Goal: Navigation & Orientation: Find specific page/section

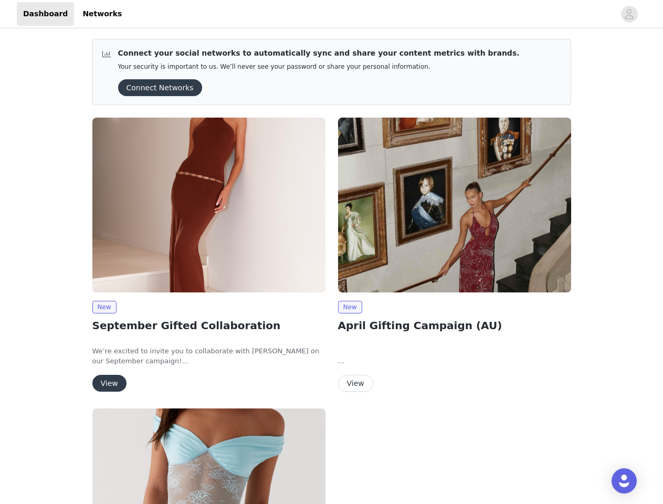
click at [332, 252] on div "New April Gifting Campaign (AU) In exchange for your amazing content, we are cu…" at bounding box center [455, 256] width 246 height 291
click at [331, 14] on div at bounding box center [371, 14] width 486 height 24
click at [629, 14] on icon "avatar" at bounding box center [629, 14] width 10 height 17
click at [156, 88] on div "Connect your social networks to automatically sync and share your content metri…" at bounding box center [331, 389] width 663 height 719
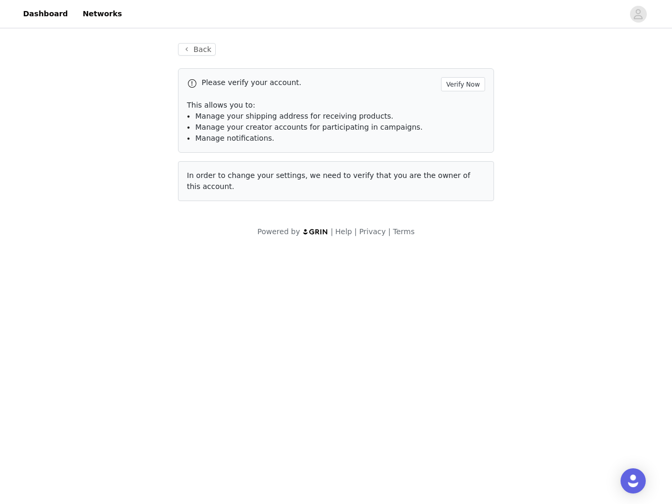
click at [209, 205] on div "Back Please verify your account. Verify Now This allows you to: Manage your shi…" at bounding box center [335, 128] width 341 height 196
click at [104, 307] on body "Dashboard Networks Back Please verify your account. Verify Now This allows you …" at bounding box center [336, 252] width 672 height 504
click at [109, 383] on body "Dashboard Networks Back Please verify your account. Verify Now This allows you …" at bounding box center [336, 252] width 672 height 504
